Goal: Task Accomplishment & Management: Use online tool/utility

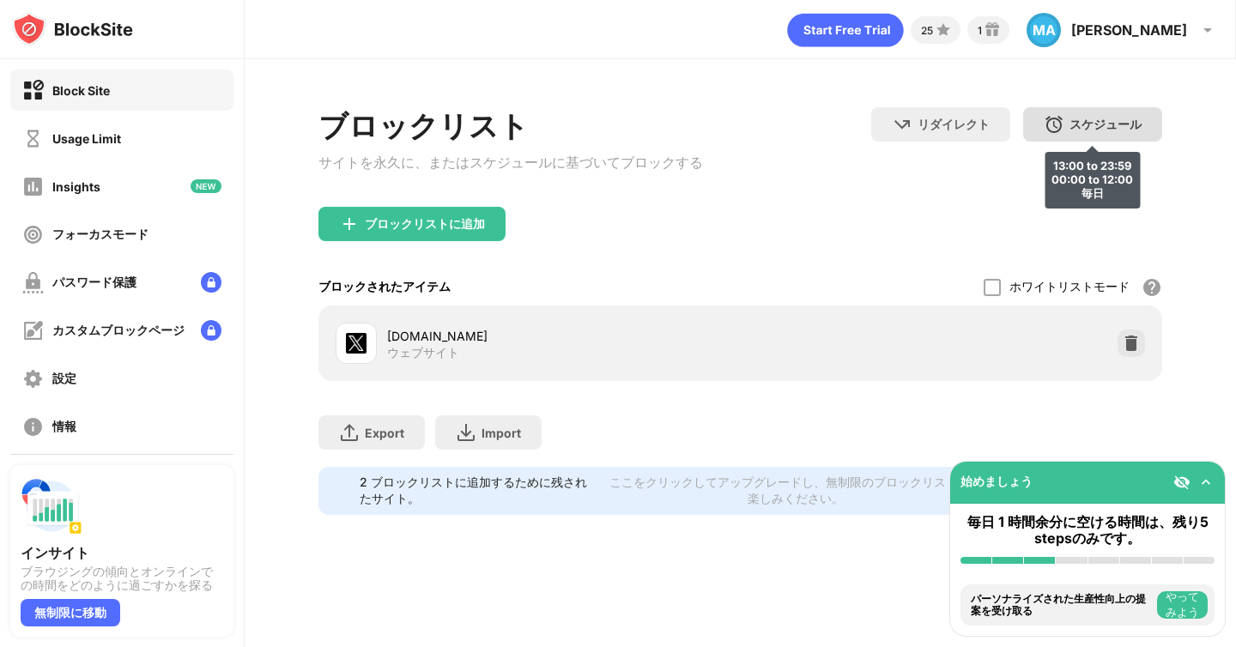
click at [1085, 136] on div "スケジュール 13:00 to 23:59 00:00 to 12:00 毎日" at bounding box center [1092, 124] width 139 height 34
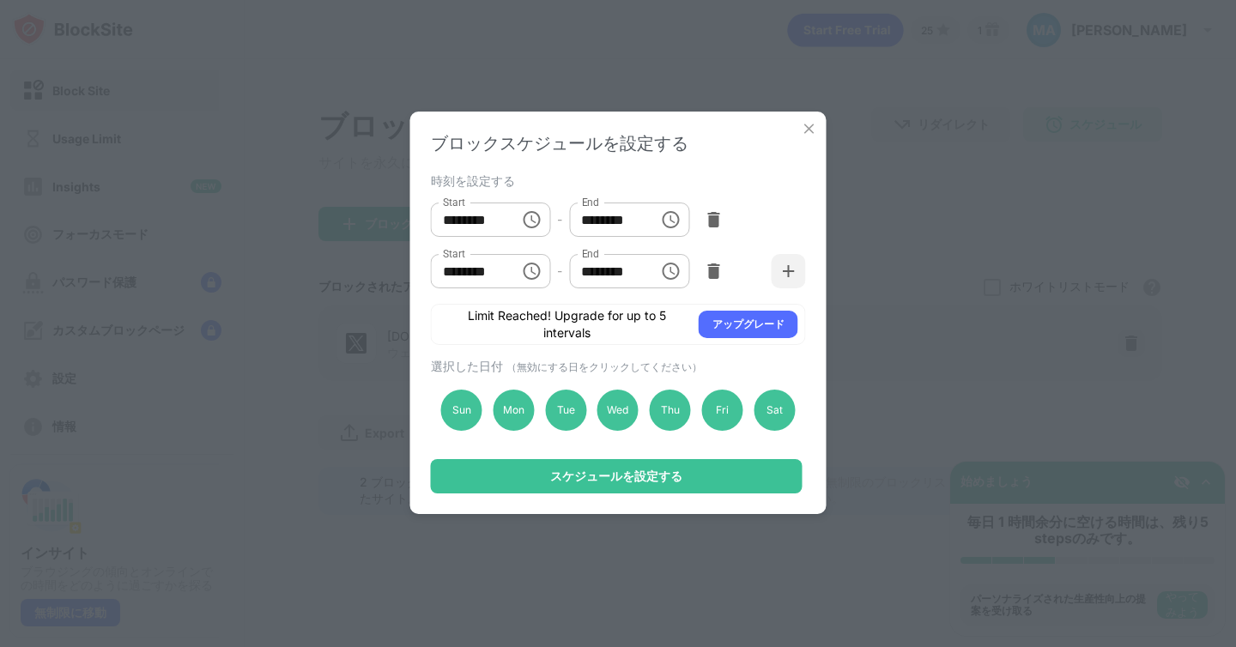
click at [811, 130] on img at bounding box center [809, 128] width 17 height 17
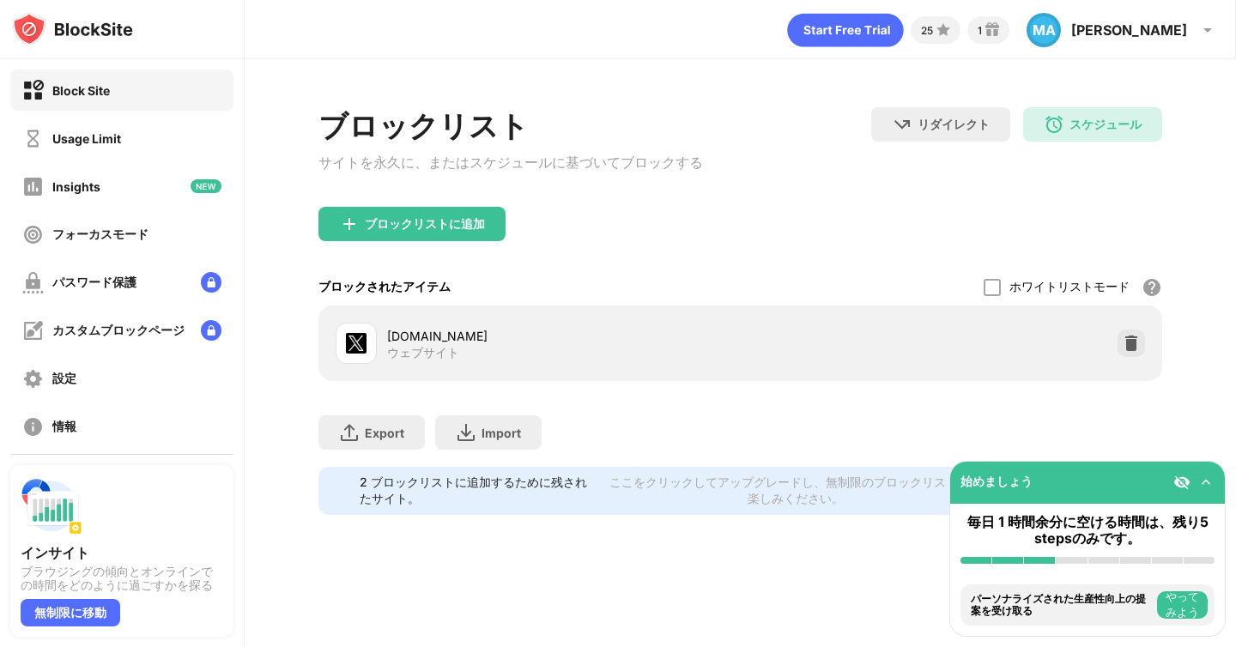
click at [1024, 336] on div "x.com ウェブサイト" at bounding box center [740, 343] width 822 height 55
click at [1078, 113] on div "スケジュール 13:00 to 23:59 00:00 to 12:00 毎日" at bounding box center [1092, 124] width 139 height 34
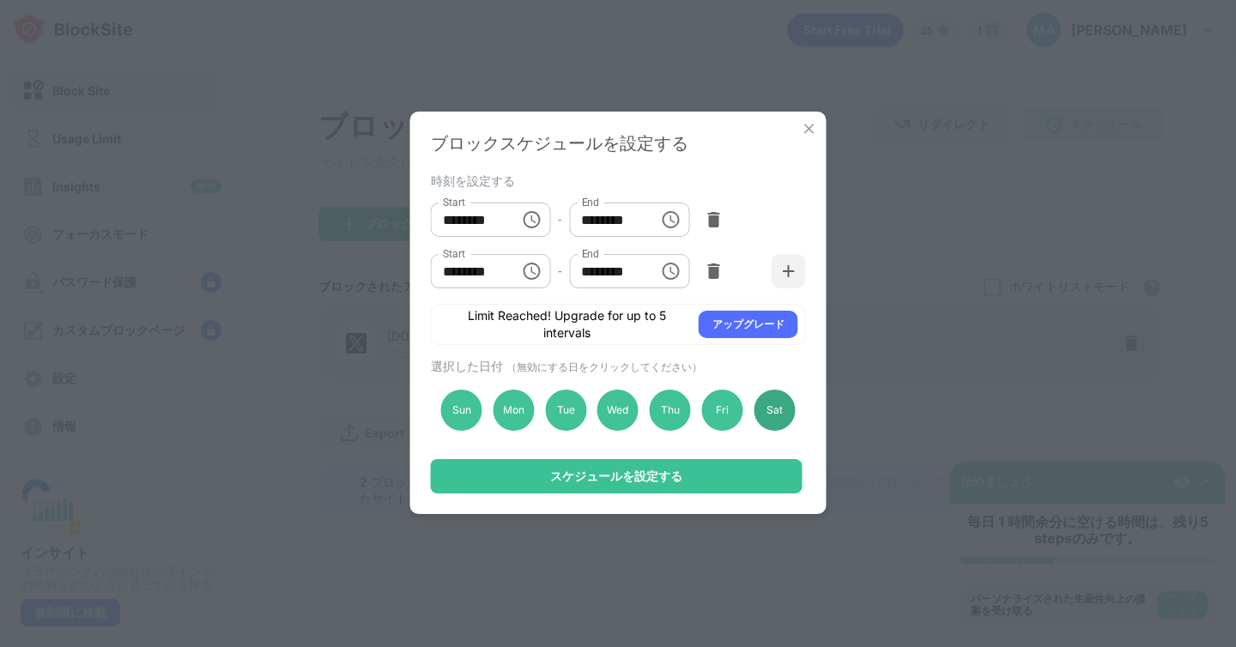
click at [789, 424] on div "Sat" at bounding box center [773, 410] width 41 height 41
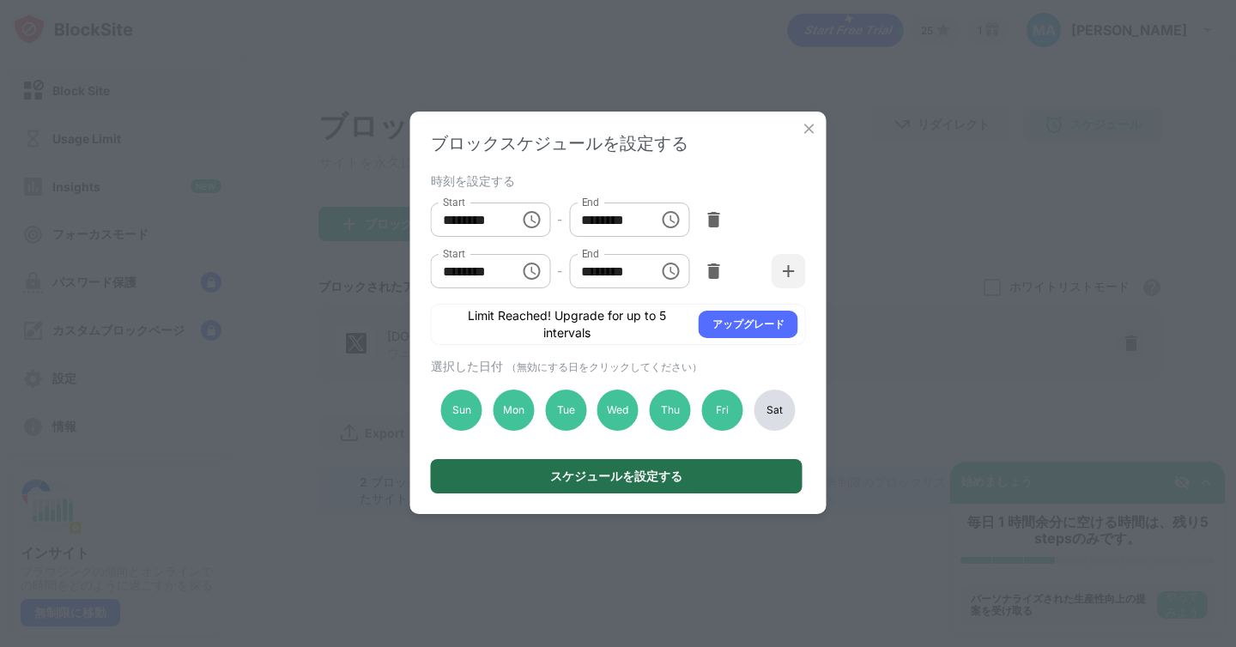
click at [755, 486] on div "スケジュールを設定する" at bounding box center [617, 476] width 372 height 34
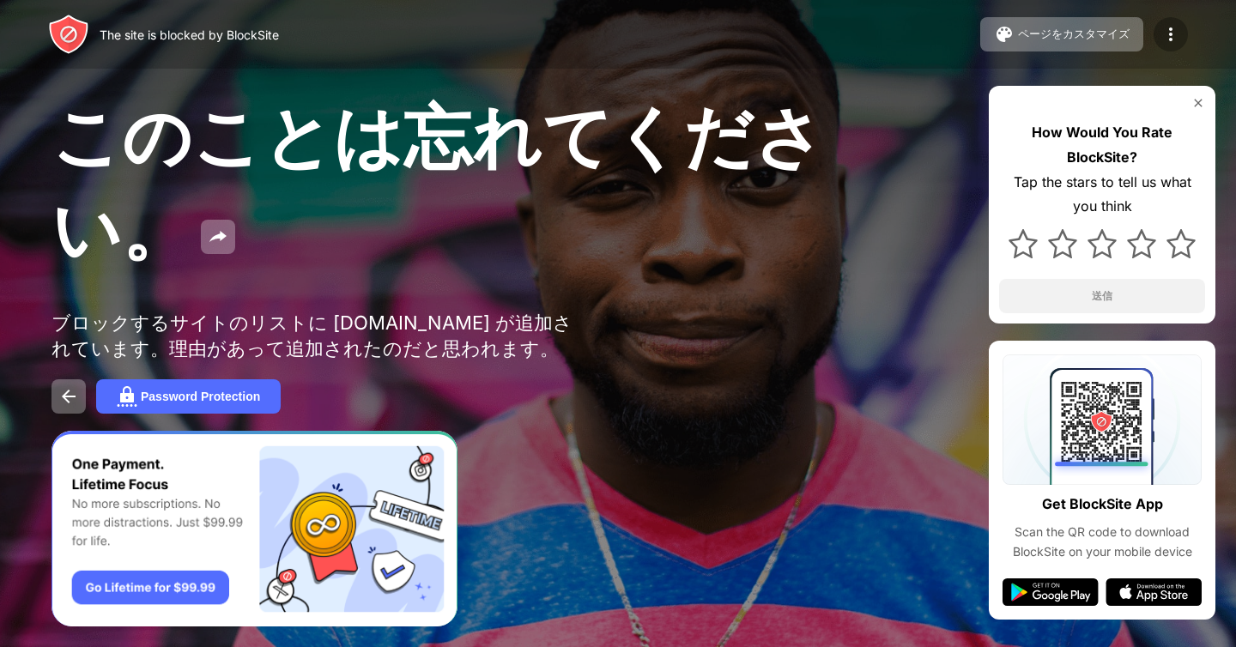
click at [1161, 37] on img at bounding box center [1170, 34] width 21 height 21
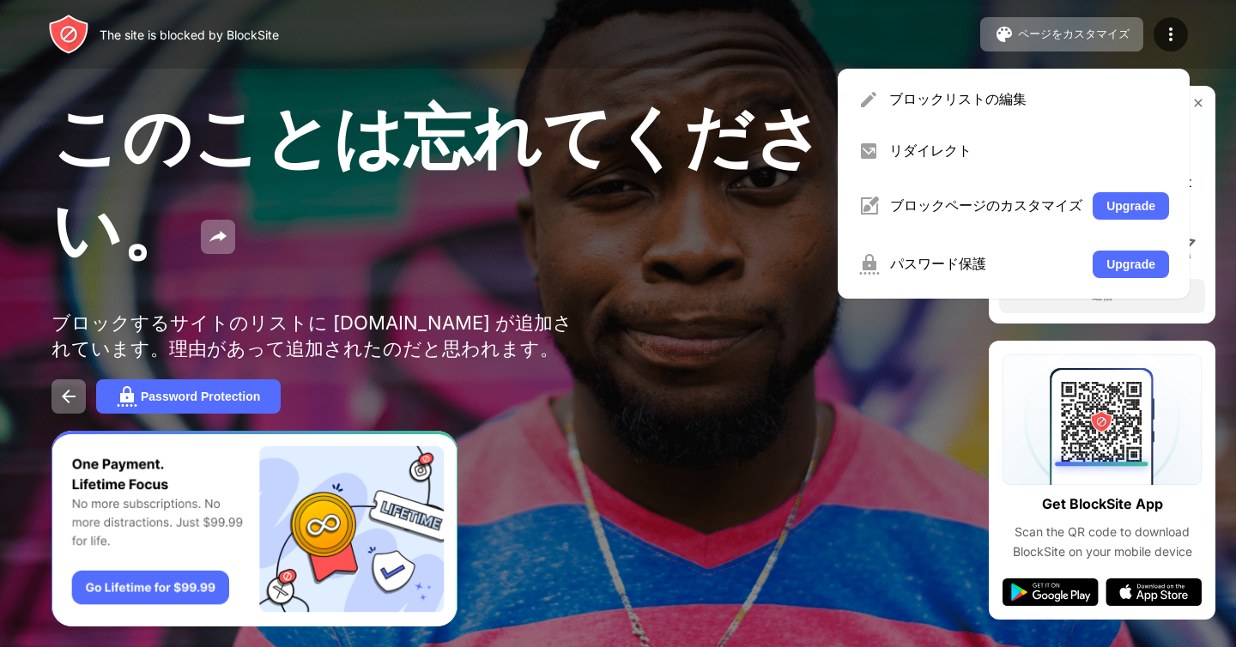
click at [842, 28] on div "The site is blocked by BlockSite ページをカスタマイズ ブロックリストの編集 リダイレクト ブロックページのカスタマイズ Up…" at bounding box center [618, 34] width 1236 height 69
